Goal: Go to known website: Access a specific website the user already knows

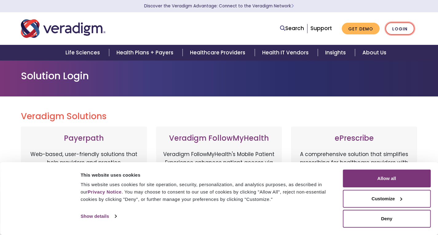
click at [404, 29] on link "Login" at bounding box center [400, 28] width 29 height 13
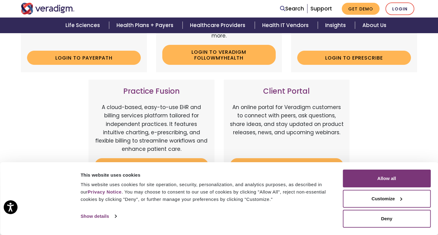
scroll to position [164, 0]
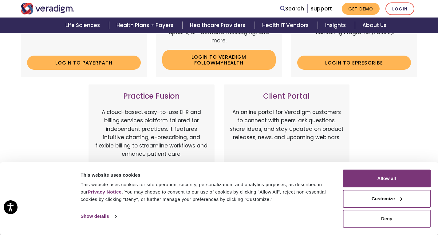
click at [385, 217] on button "Deny" at bounding box center [387, 219] width 88 height 18
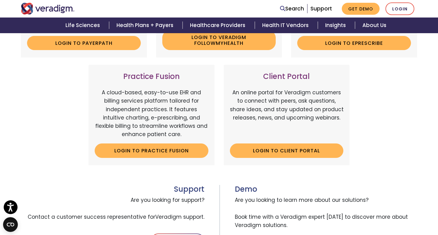
scroll to position [185, 0]
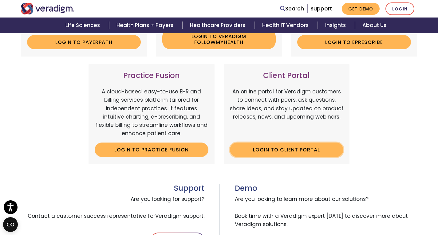
click at [291, 152] on link "Login to Client Portal" at bounding box center [287, 150] width 114 height 14
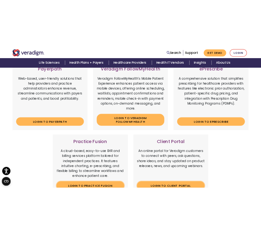
scroll to position [82, 0]
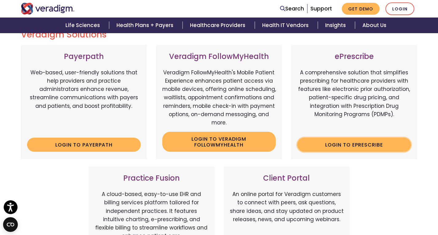
click at [330, 140] on link "Login to ePrescribe" at bounding box center [355, 145] width 114 height 14
